Goal: Check status: Check status

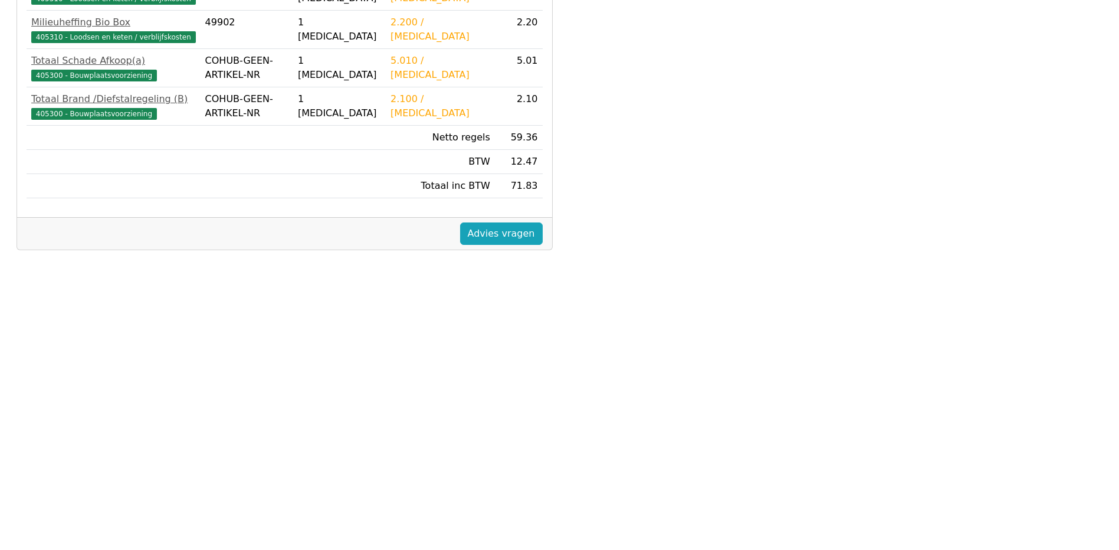
scroll to position [325, 0]
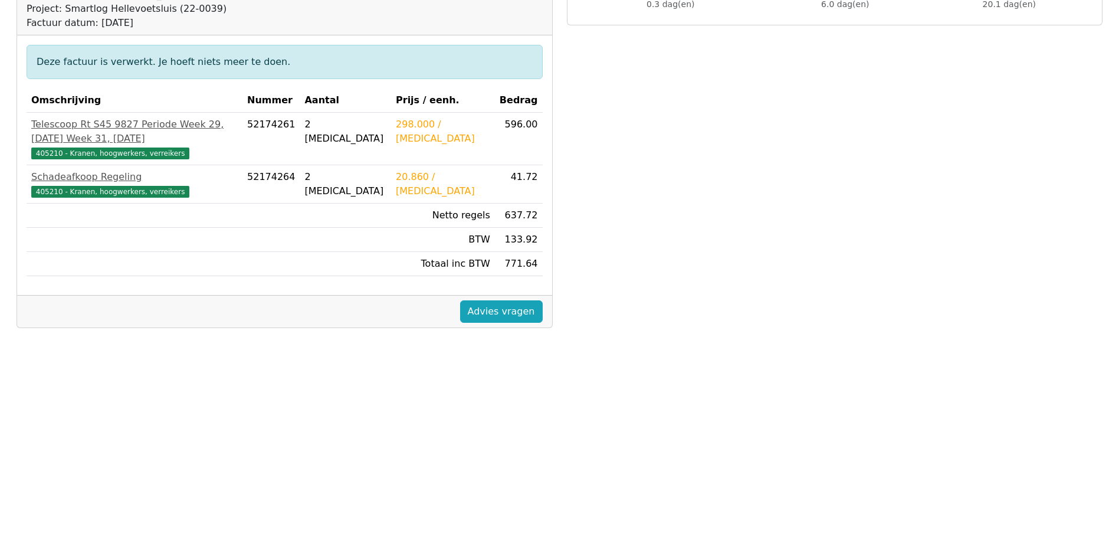
scroll to position [118, 0]
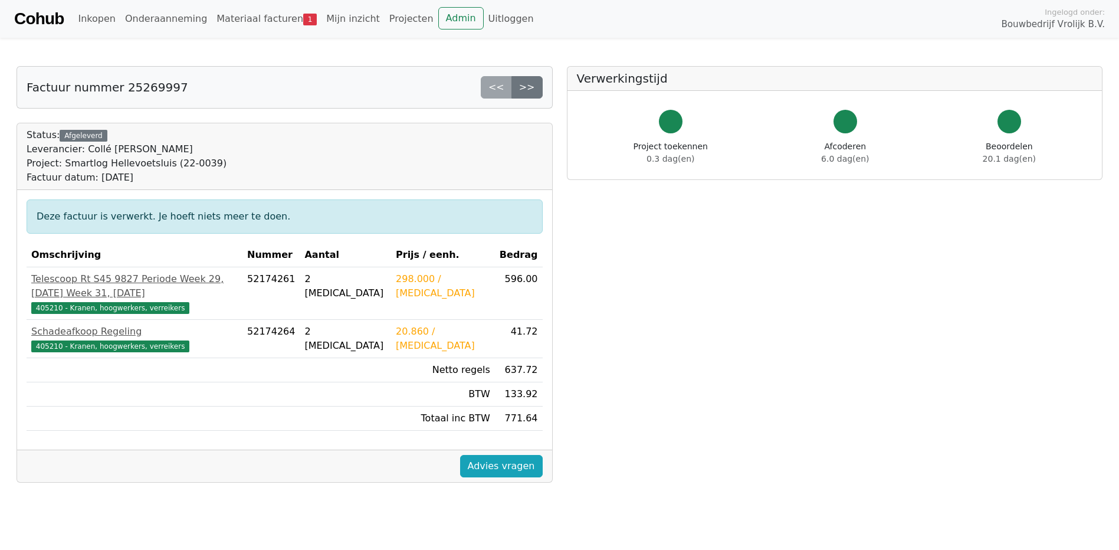
scroll to position [118, 0]
